Goal: Task Accomplishment & Management: Use online tool/utility

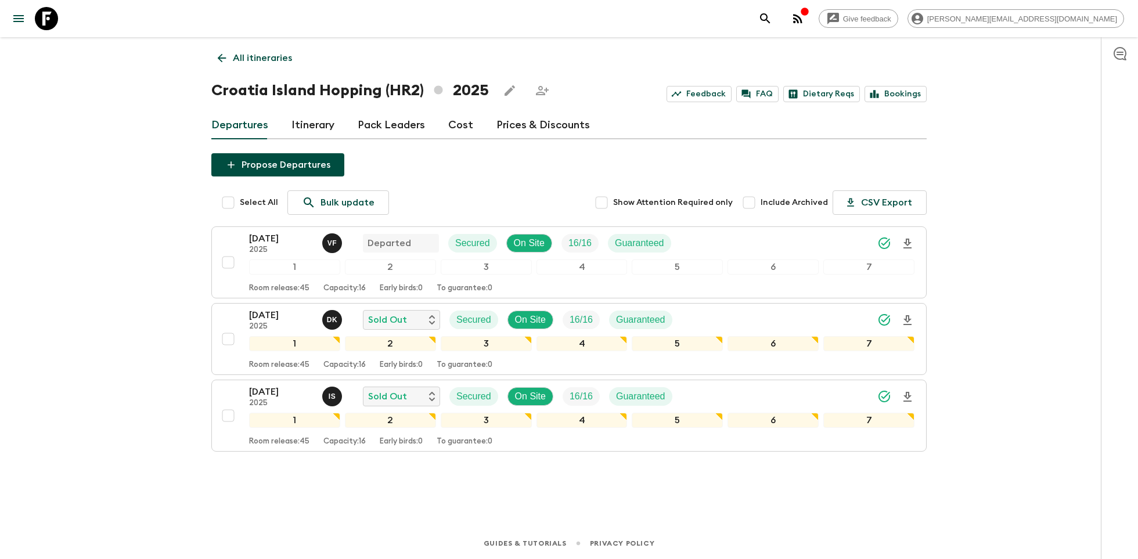
click at [50, 22] on icon at bounding box center [46, 18] width 23 height 23
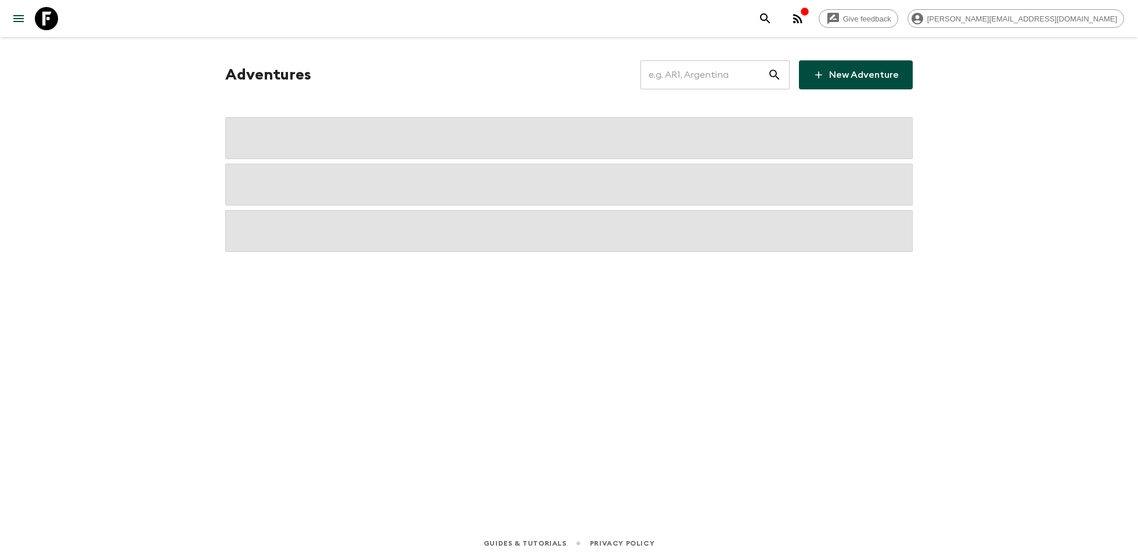
click at [676, 74] on input "text" at bounding box center [703, 75] width 127 height 33
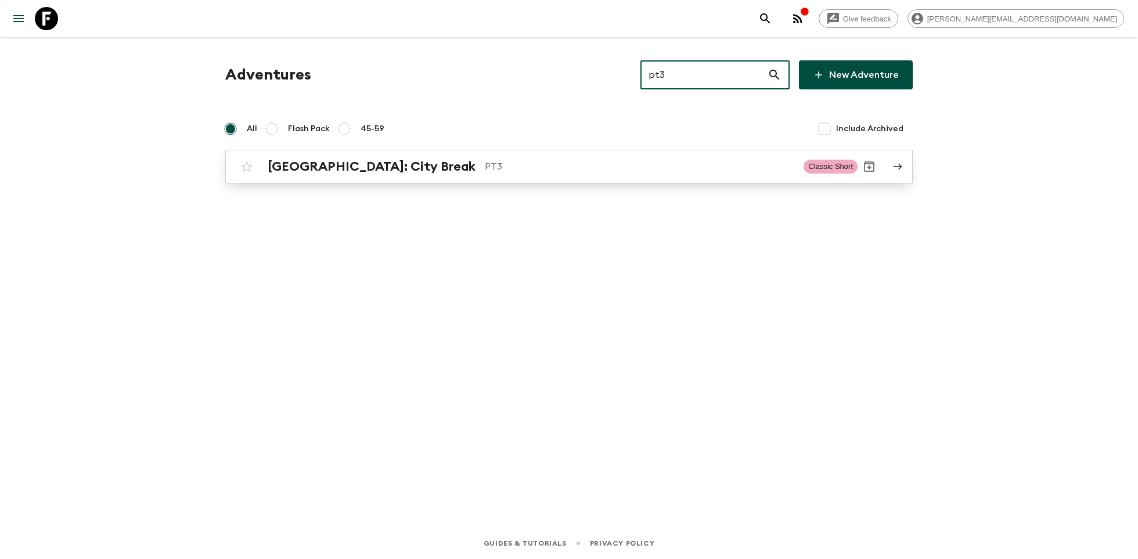
type input "pt3"
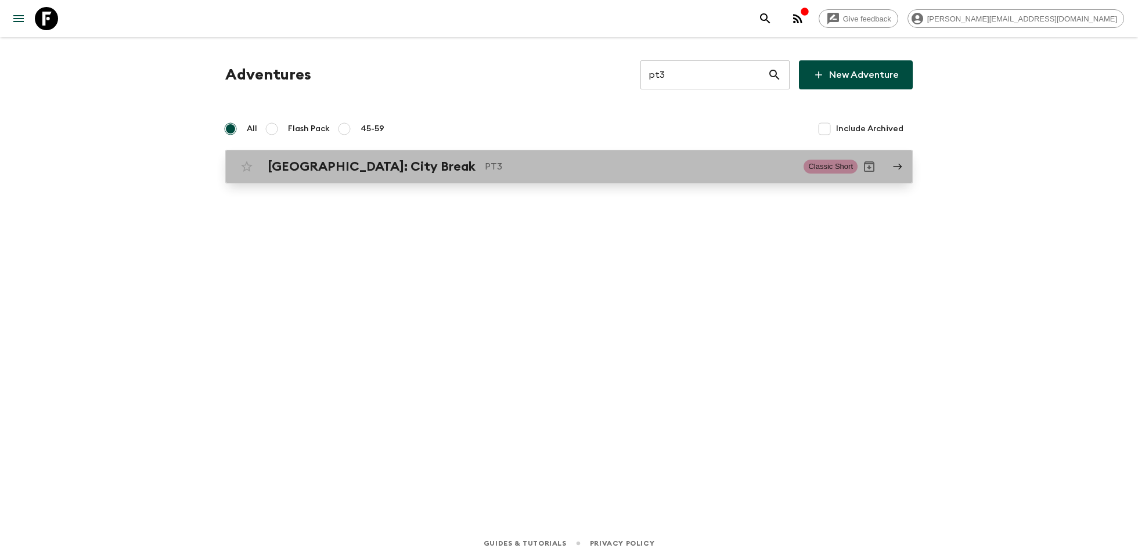
click at [487, 161] on p "PT3" at bounding box center [639, 167] width 309 height 14
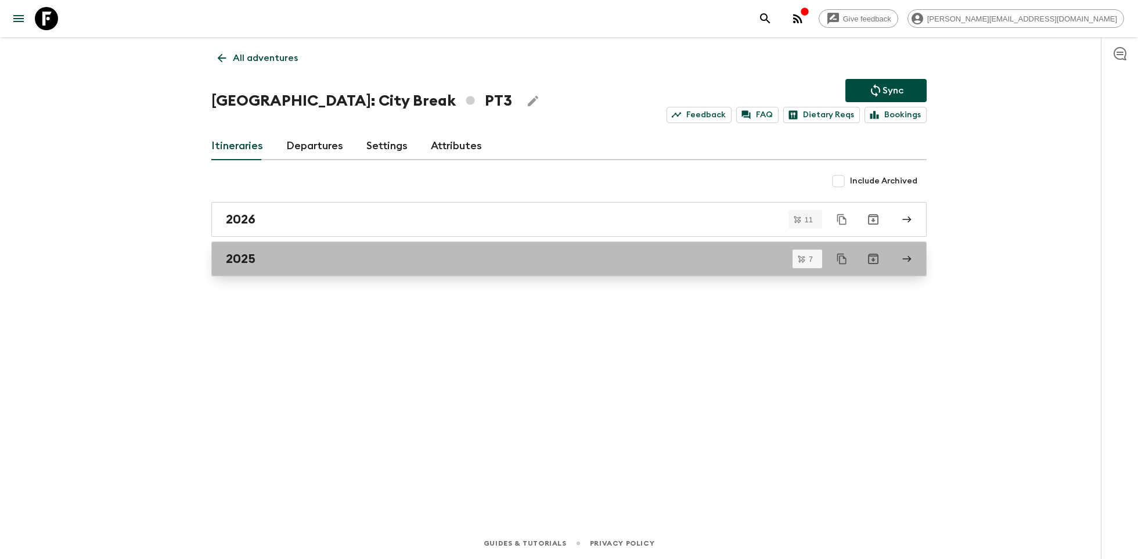
click at [258, 270] on link "2025" at bounding box center [568, 258] width 715 height 35
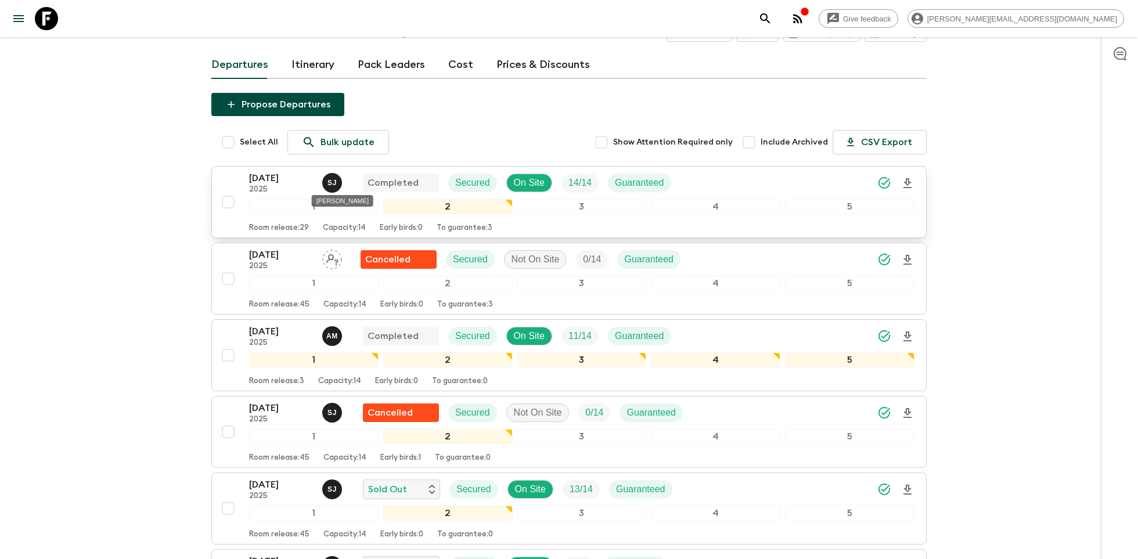
scroll to position [178, 0]
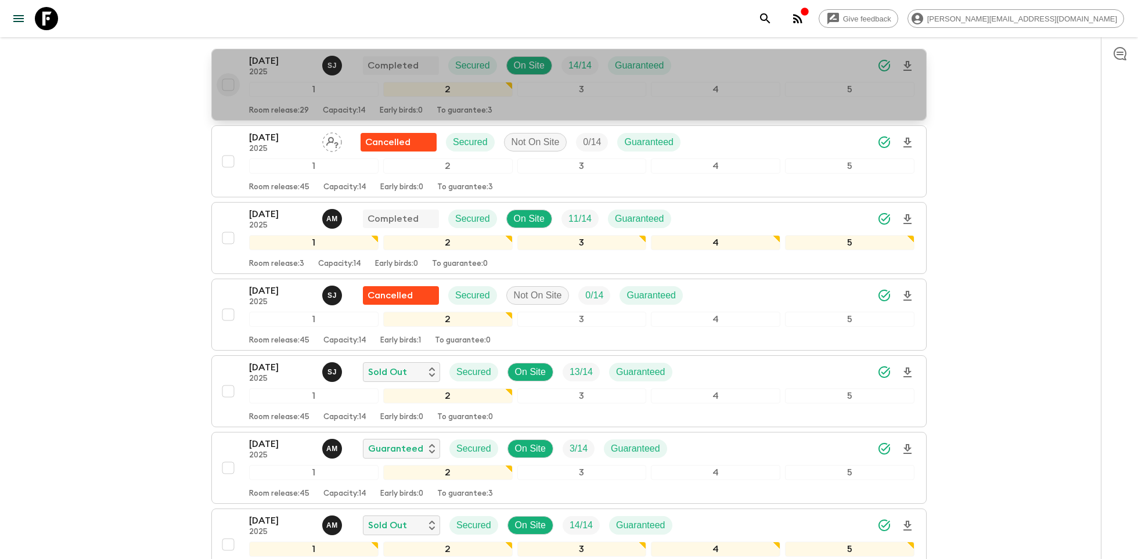
click at [226, 83] on input "checkbox" at bounding box center [227, 84] width 23 height 23
checkbox input "true"
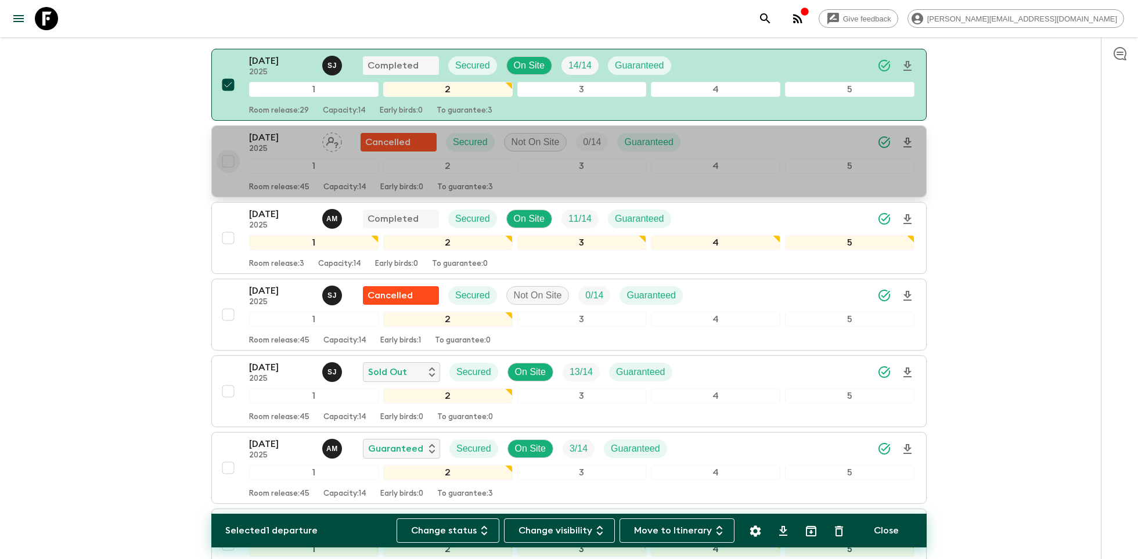
click at [228, 163] on input "checkbox" at bounding box center [227, 161] width 23 height 23
checkbox input "true"
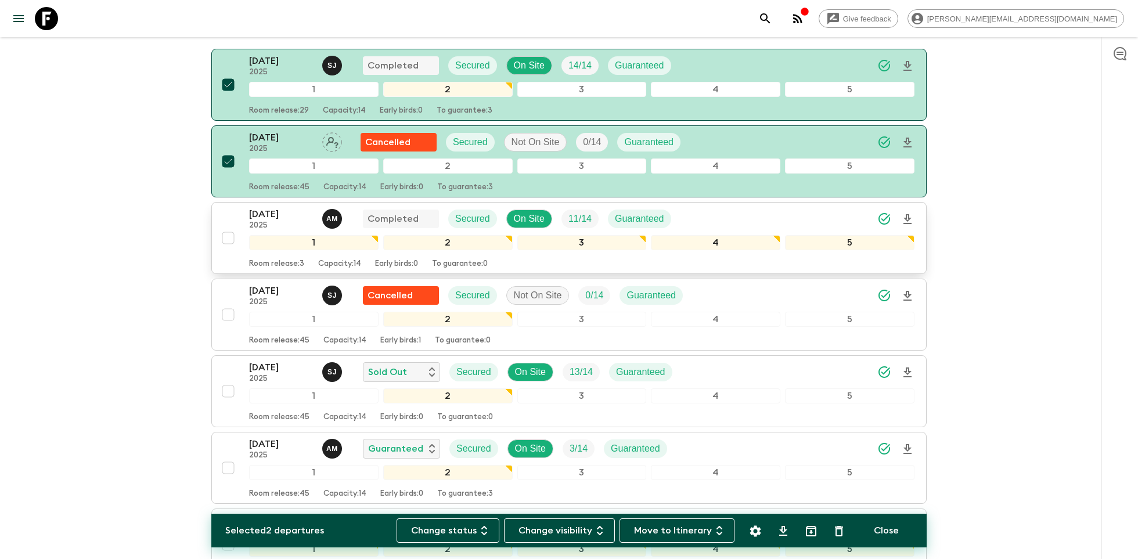
click at [228, 238] on input "checkbox" at bounding box center [227, 237] width 23 height 23
checkbox input "true"
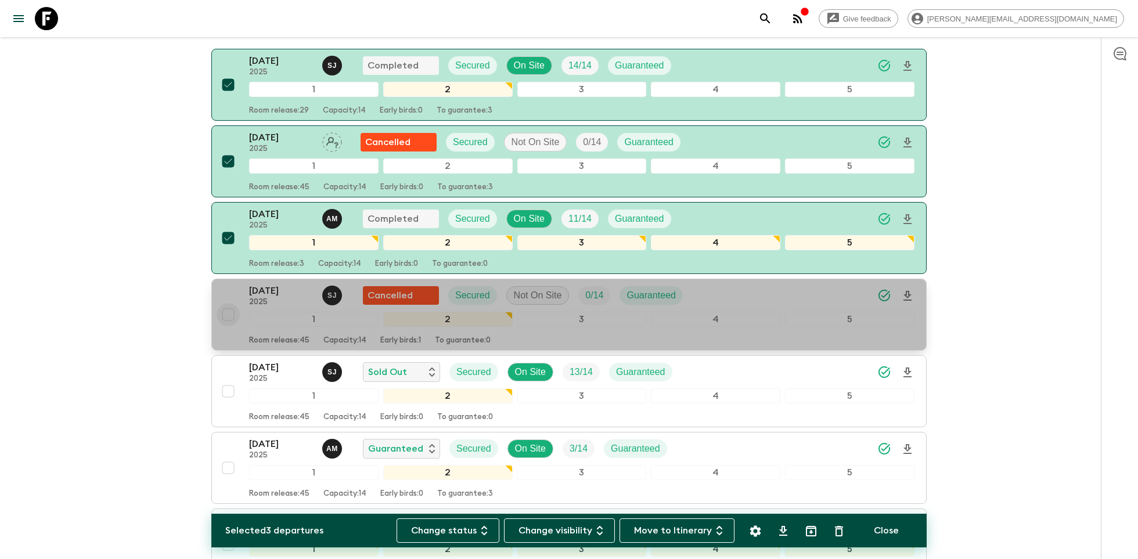
click at [225, 308] on input "checkbox" at bounding box center [227, 314] width 23 height 23
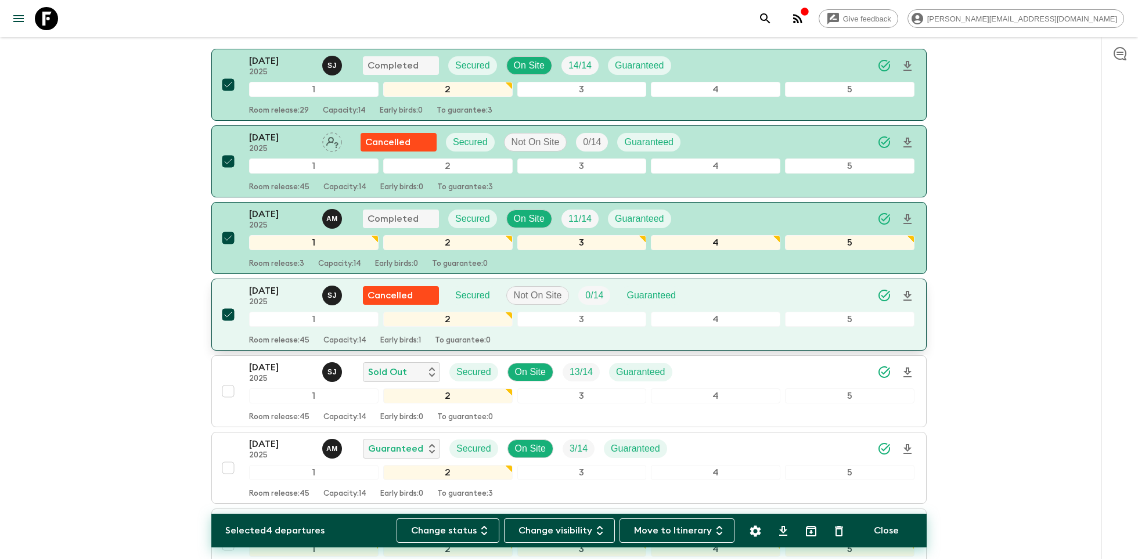
click at [225, 309] on input "checkbox" at bounding box center [227, 314] width 23 height 23
checkbox input "false"
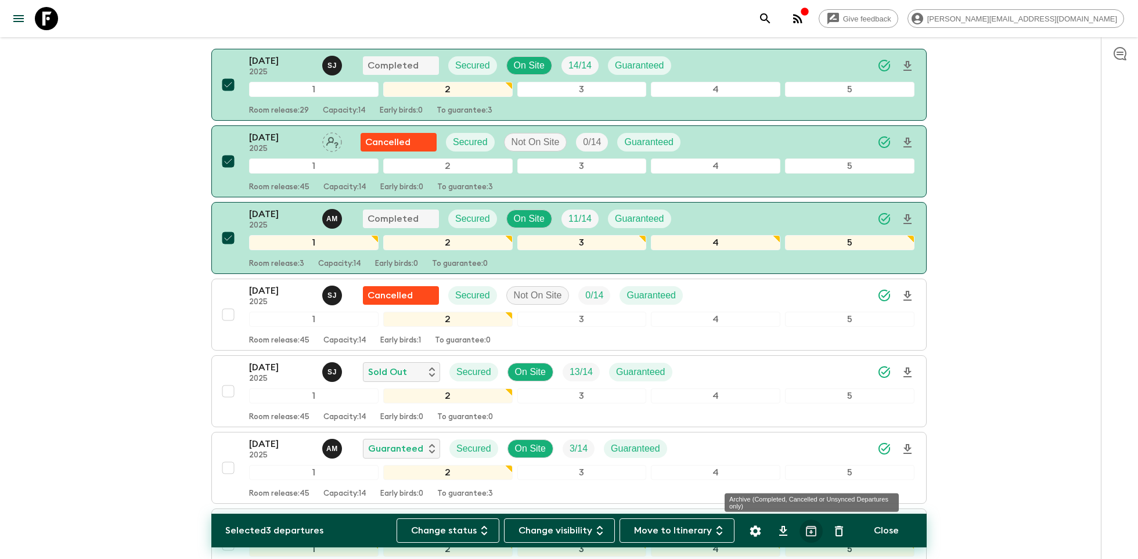
click at [803, 525] on button "Archive (Completed, Cancelled or Unsynced Departures only)" at bounding box center [810, 530] width 23 height 23
checkbox input "false"
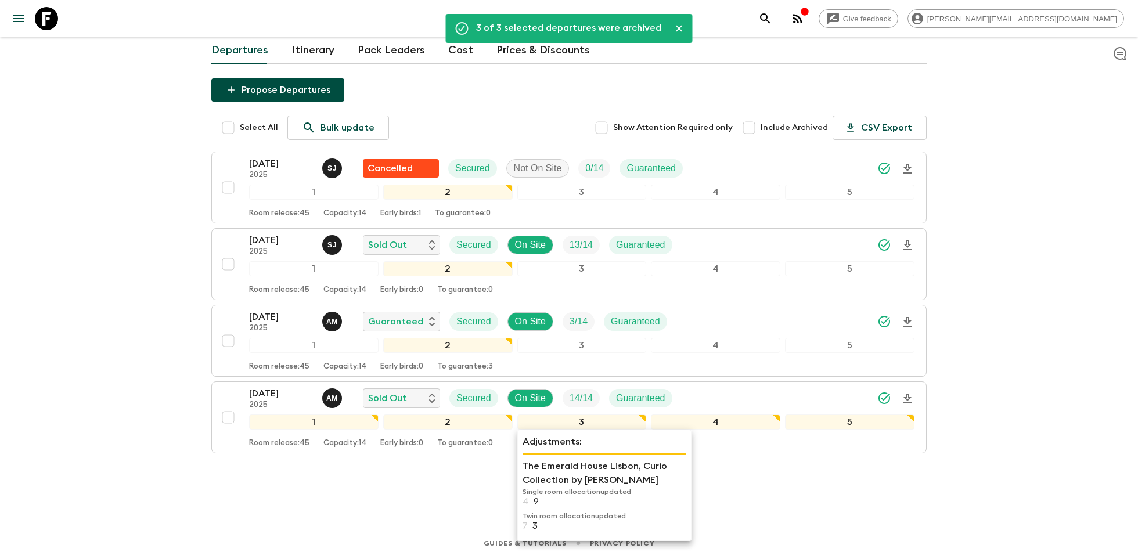
scroll to position [71, 0]
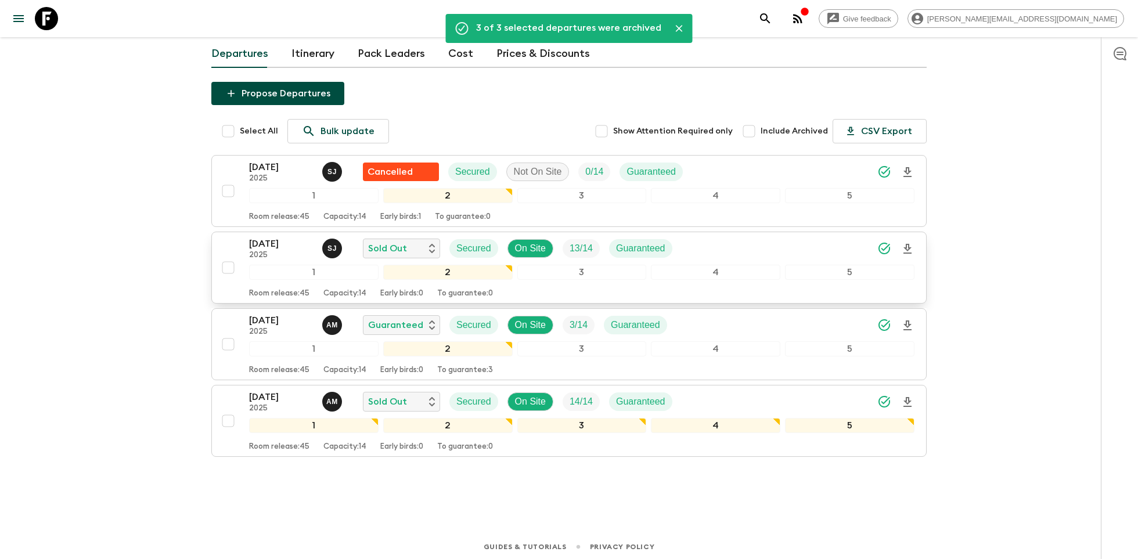
click at [273, 244] on p "[DATE]" at bounding box center [281, 244] width 64 height 14
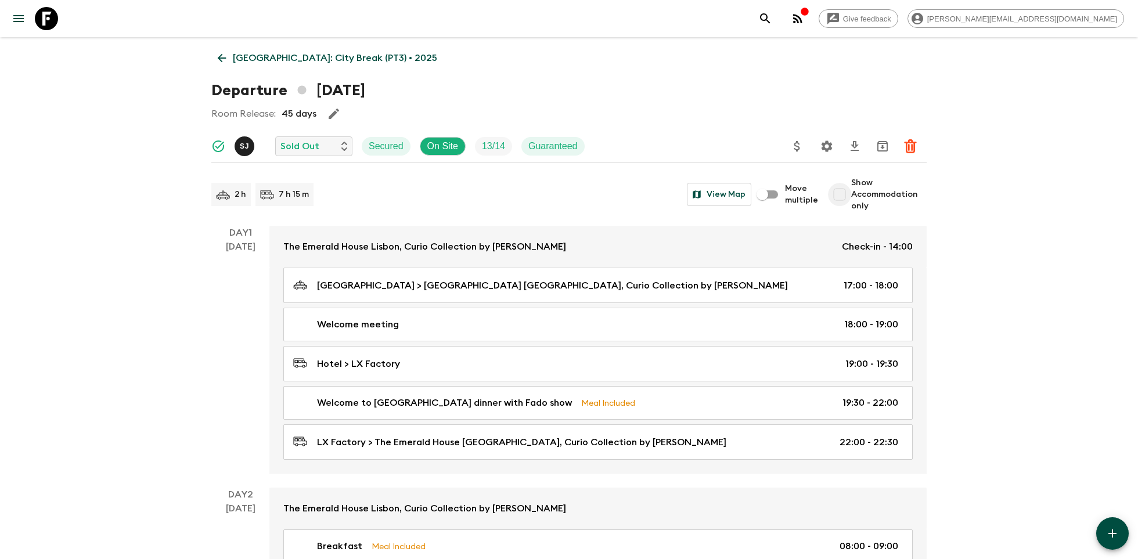
click at [846, 190] on input "Show Accommodation only" at bounding box center [839, 194] width 23 height 23
checkbox input "true"
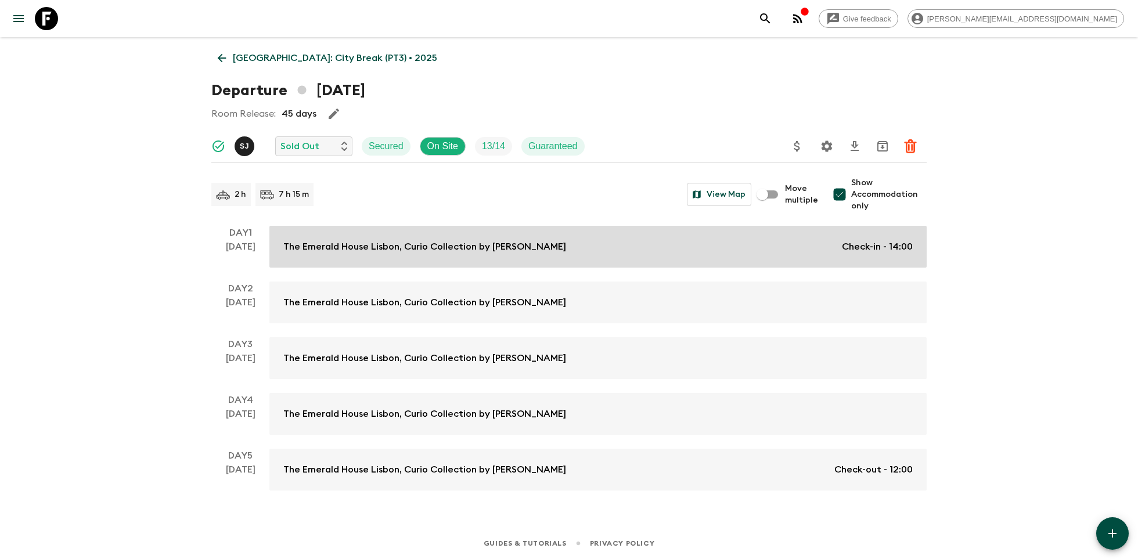
click at [584, 237] on link "The Emerald House [GEOGRAPHIC_DATA], Curio Collection by Hilton Check-in - 14:00" at bounding box center [597, 247] width 657 height 42
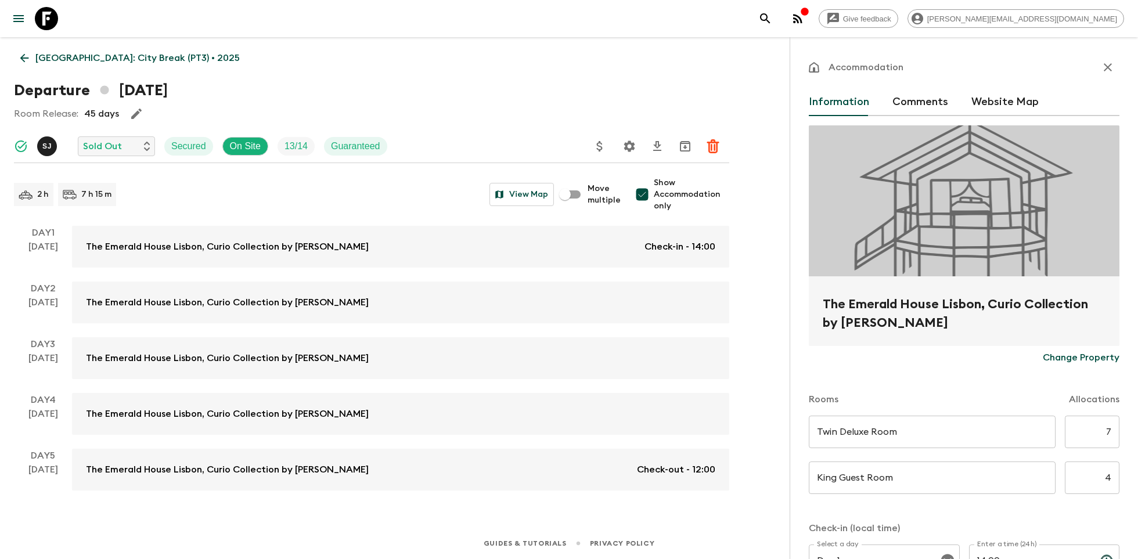
click at [1114, 433] on input "7" at bounding box center [1091, 432] width 55 height 33
type input "3"
click at [1114, 468] on input "4" at bounding box center [1091, 477] width 55 height 33
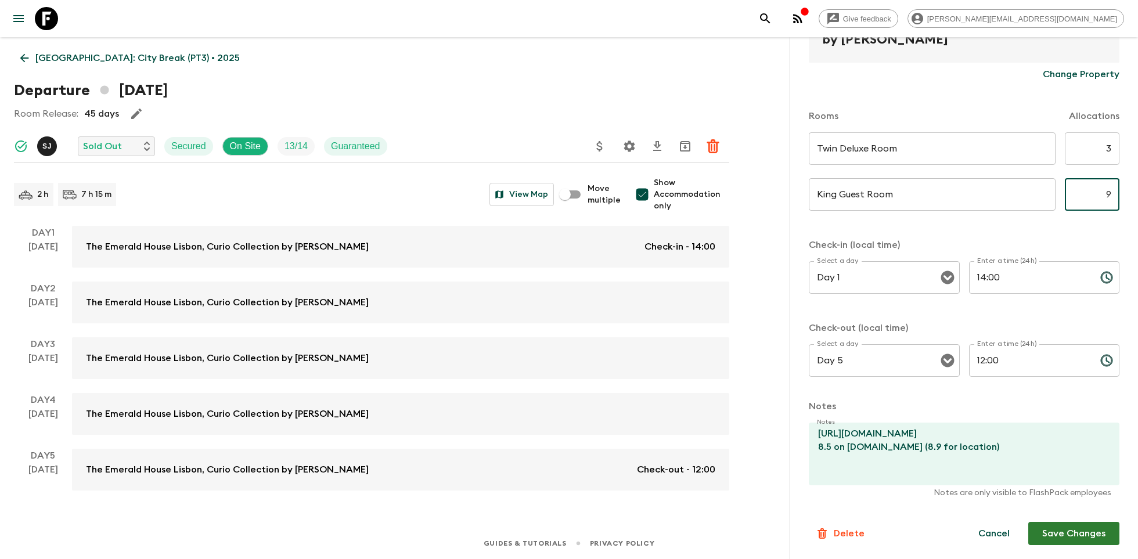
type input "9"
click at [1085, 538] on button "Save Changes" at bounding box center [1073, 533] width 91 height 23
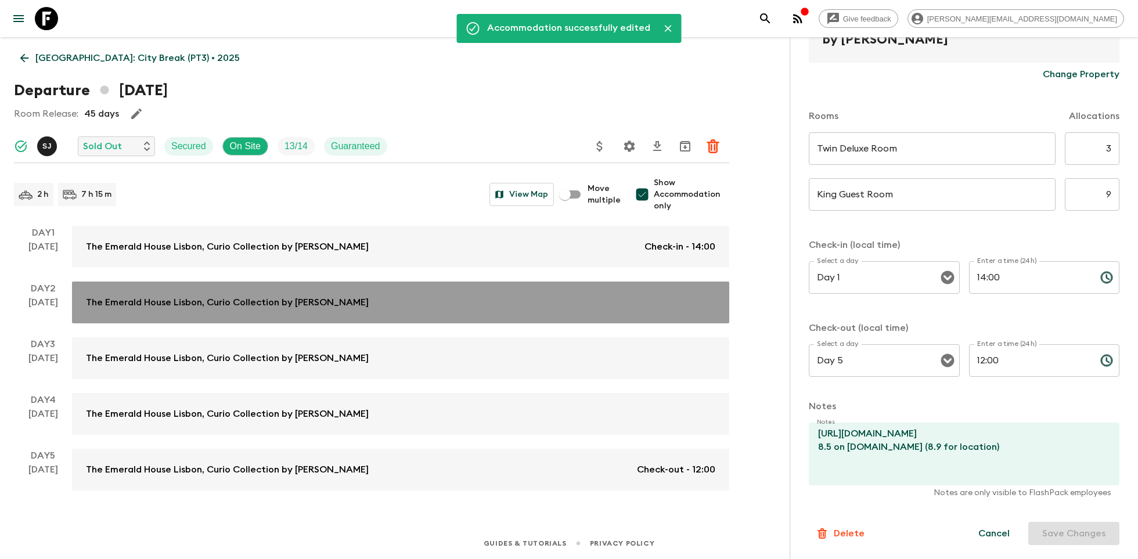
click at [530, 301] on div "The Emerald House Lisbon, Curio Collection by [PERSON_NAME]" at bounding box center [400, 302] width 629 height 14
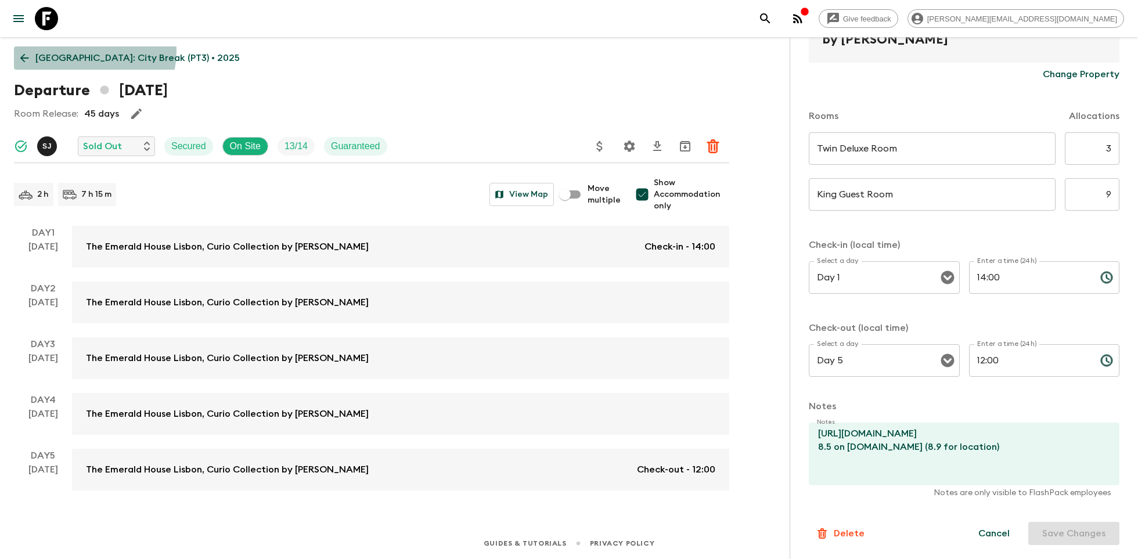
click at [93, 52] on p "[GEOGRAPHIC_DATA]: City Break (PT3) • 2025" at bounding box center [137, 58] width 204 height 14
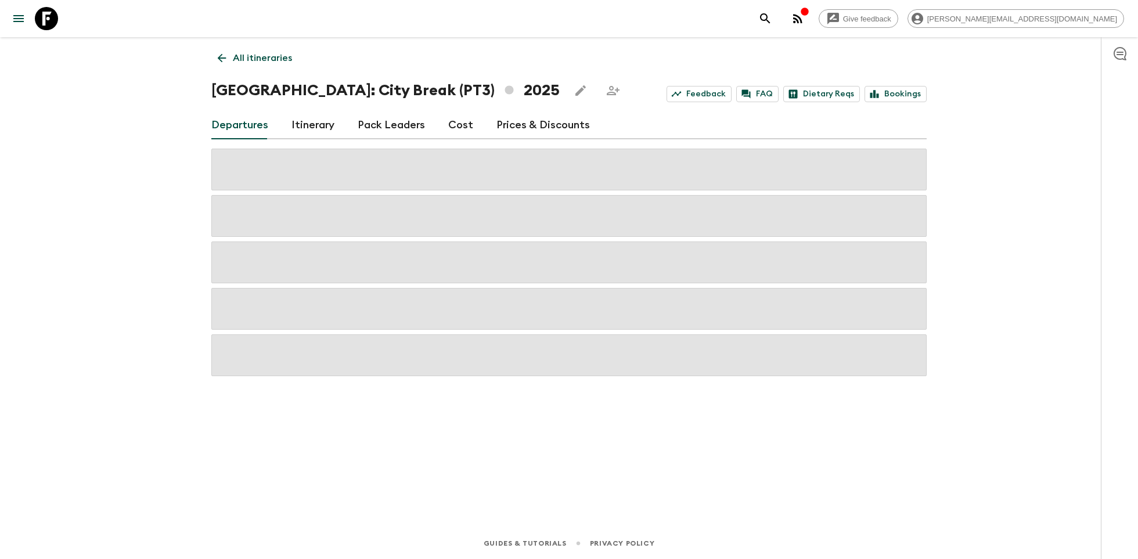
click at [52, 18] on icon at bounding box center [46, 18] width 23 height 23
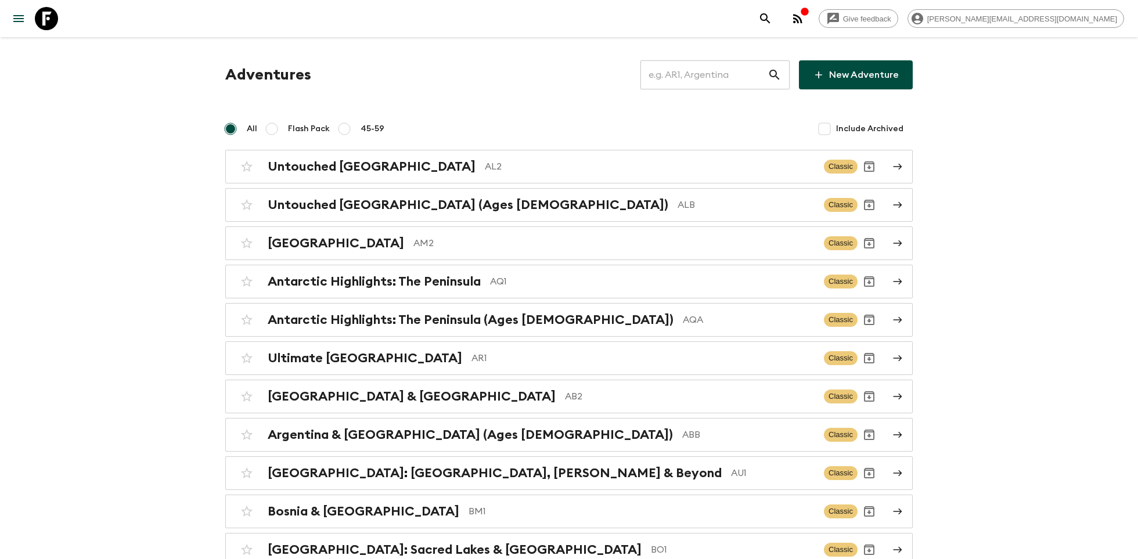
click at [685, 68] on input "text" at bounding box center [703, 75] width 127 height 33
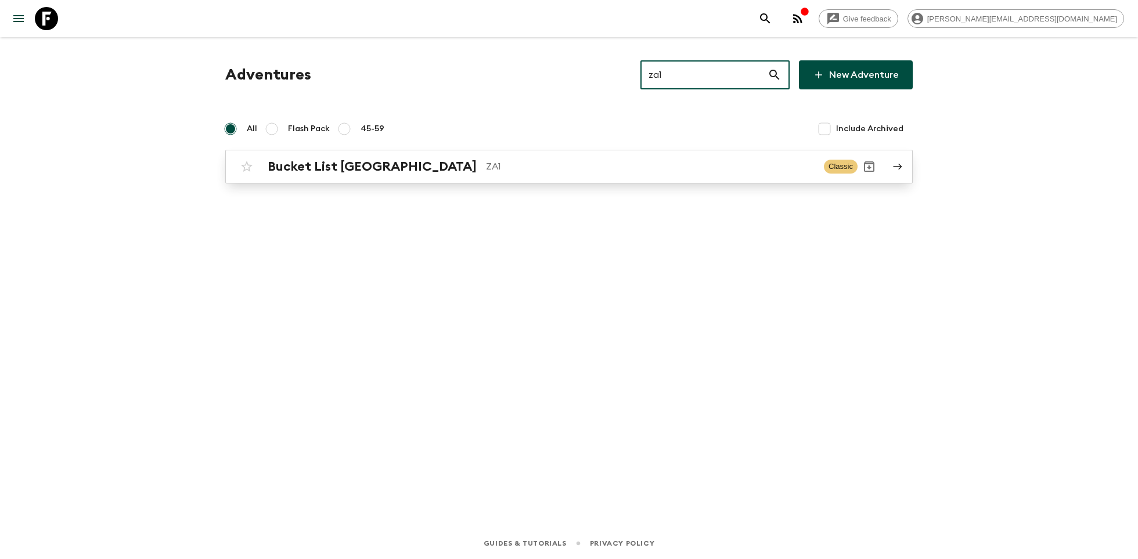
type input "za1"
click at [475, 174] on div "Bucket List [GEOGRAPHIC_DATA] ZA1" at bounding box center [541, 166] width 547 height 15
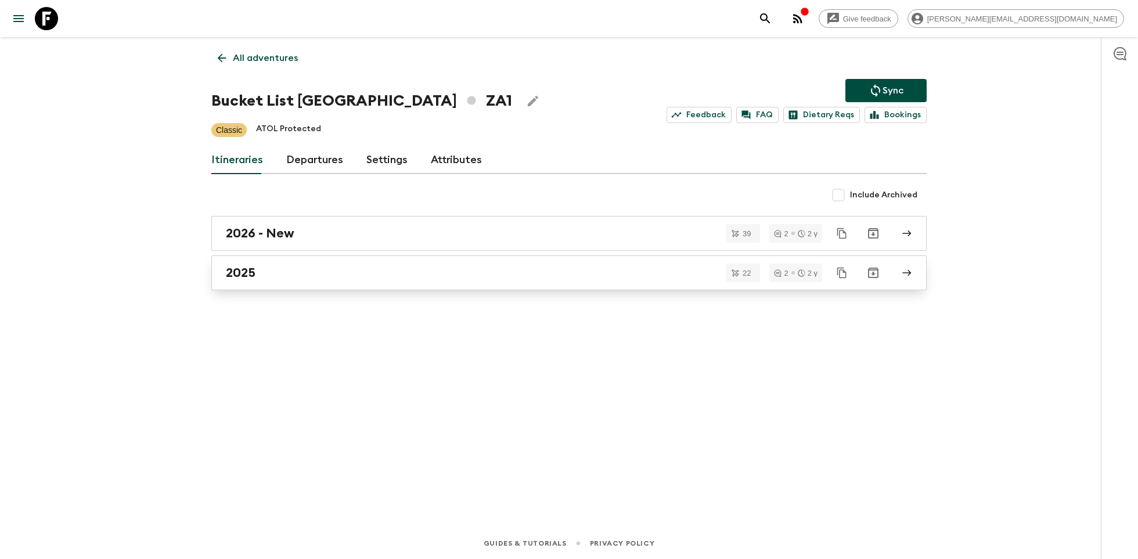
click at [276, 268] on div "2025" at bounding box center [558, 272] width 664 height 15
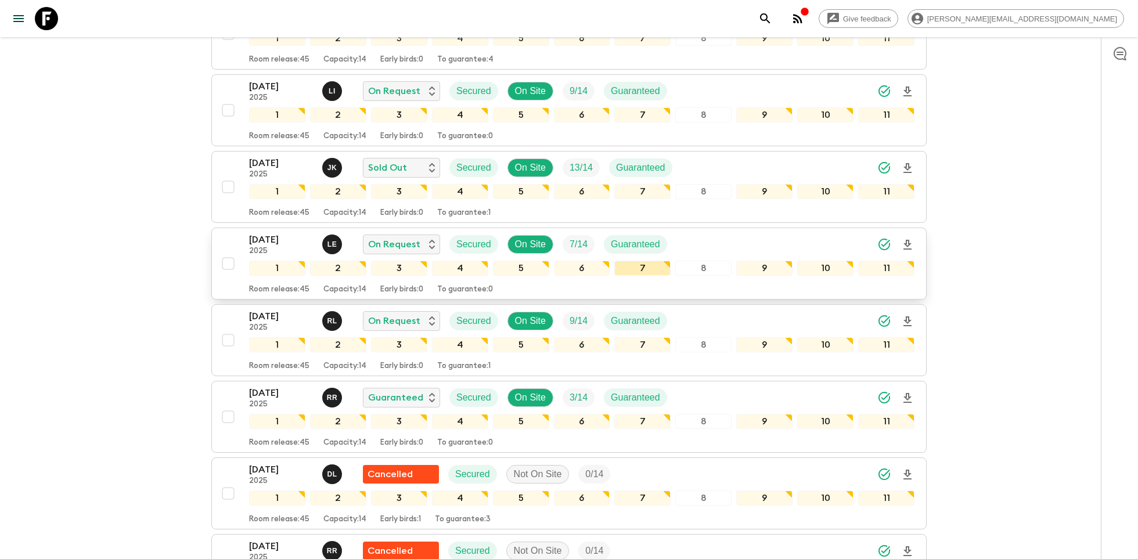
scroll to position [564, 0]
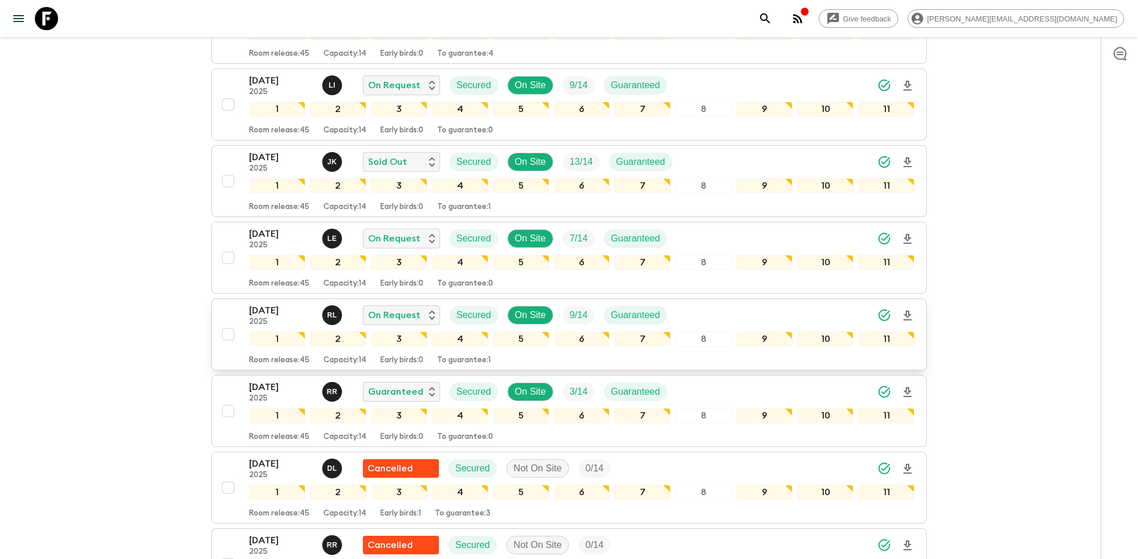
click at [905, 309] on icon "Download Onboarding" at bounding box center [907, 316] width 14 height 14
click at [265, 304] on p "[DATE]" at bounding box center [281, 311] width 64 height 14
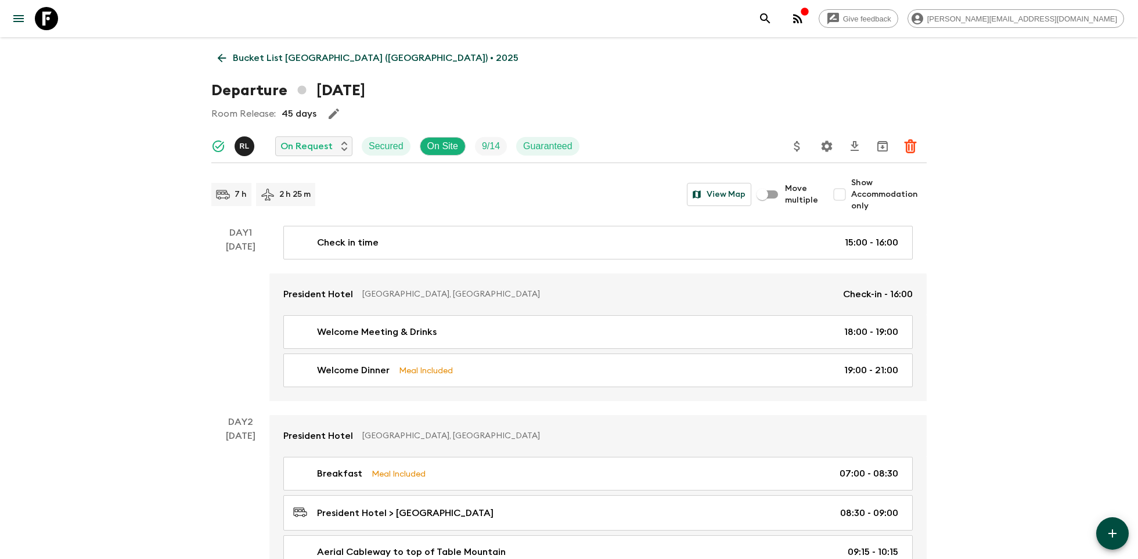
click at [825, 146] on icon "Settings" at bounding box center [827, 146] width 14 height 14
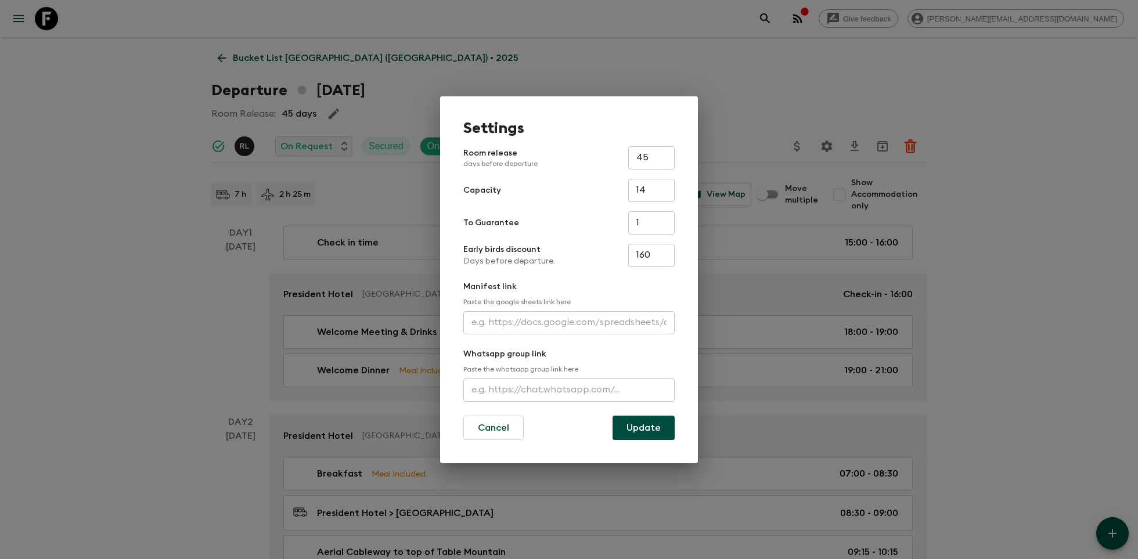
click at [579, 324] on input "text" at bounding box center [568, 322] width 211 height 23
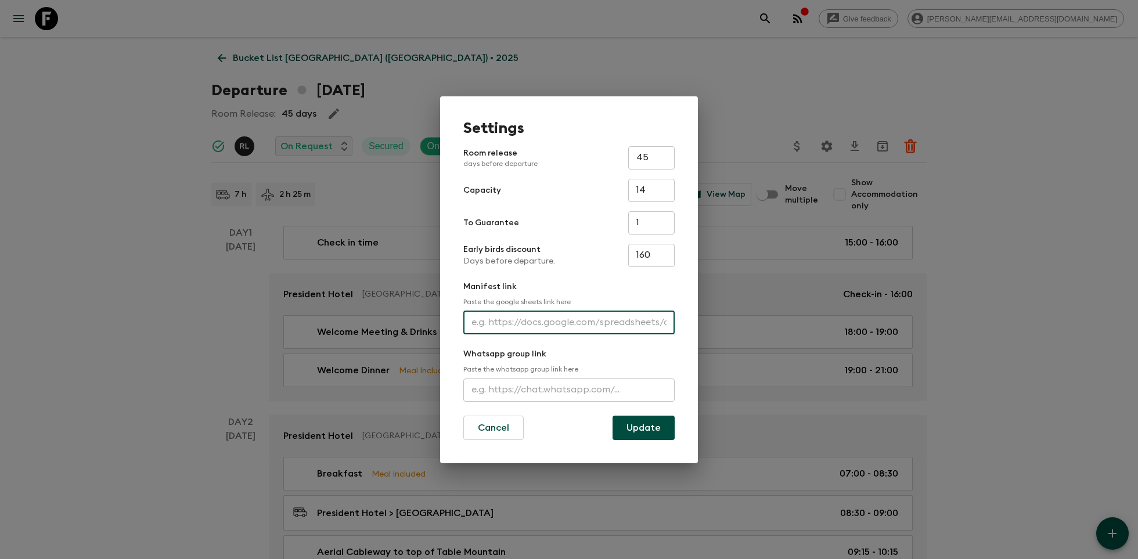
paste input "[URL][DOMAIN_NAME]"
type input "[URL][DOMAIN_NAME]"
click at [641, 425] on button "Update" at bounding box center [643, 428] width 62 height 24
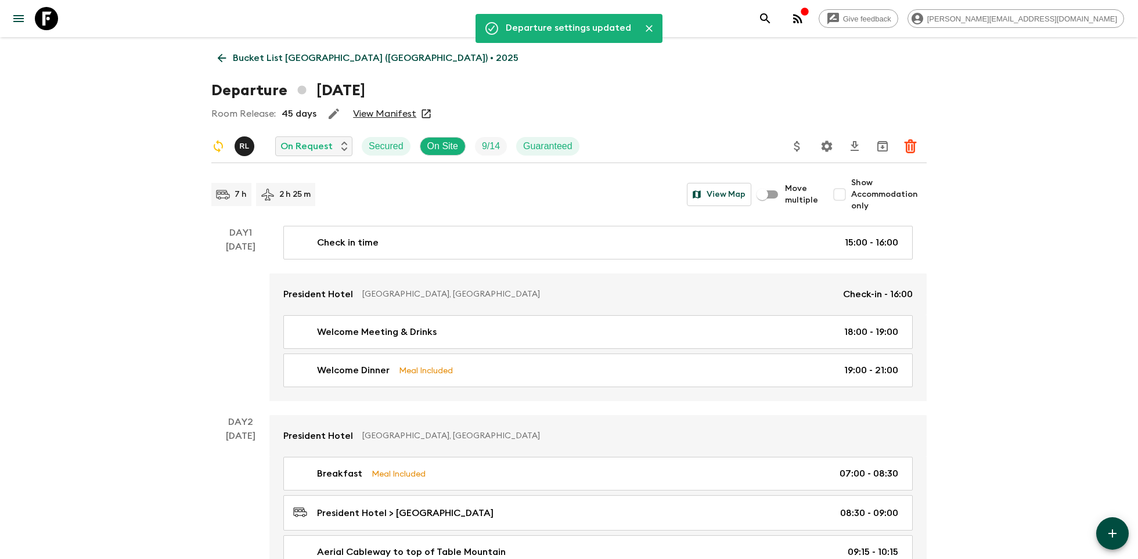
click at [50, 23] on icon at bounding box center [46, 18] width 23 height 23
